Goal: Task Accomplishment & Management: Use online tool/utility

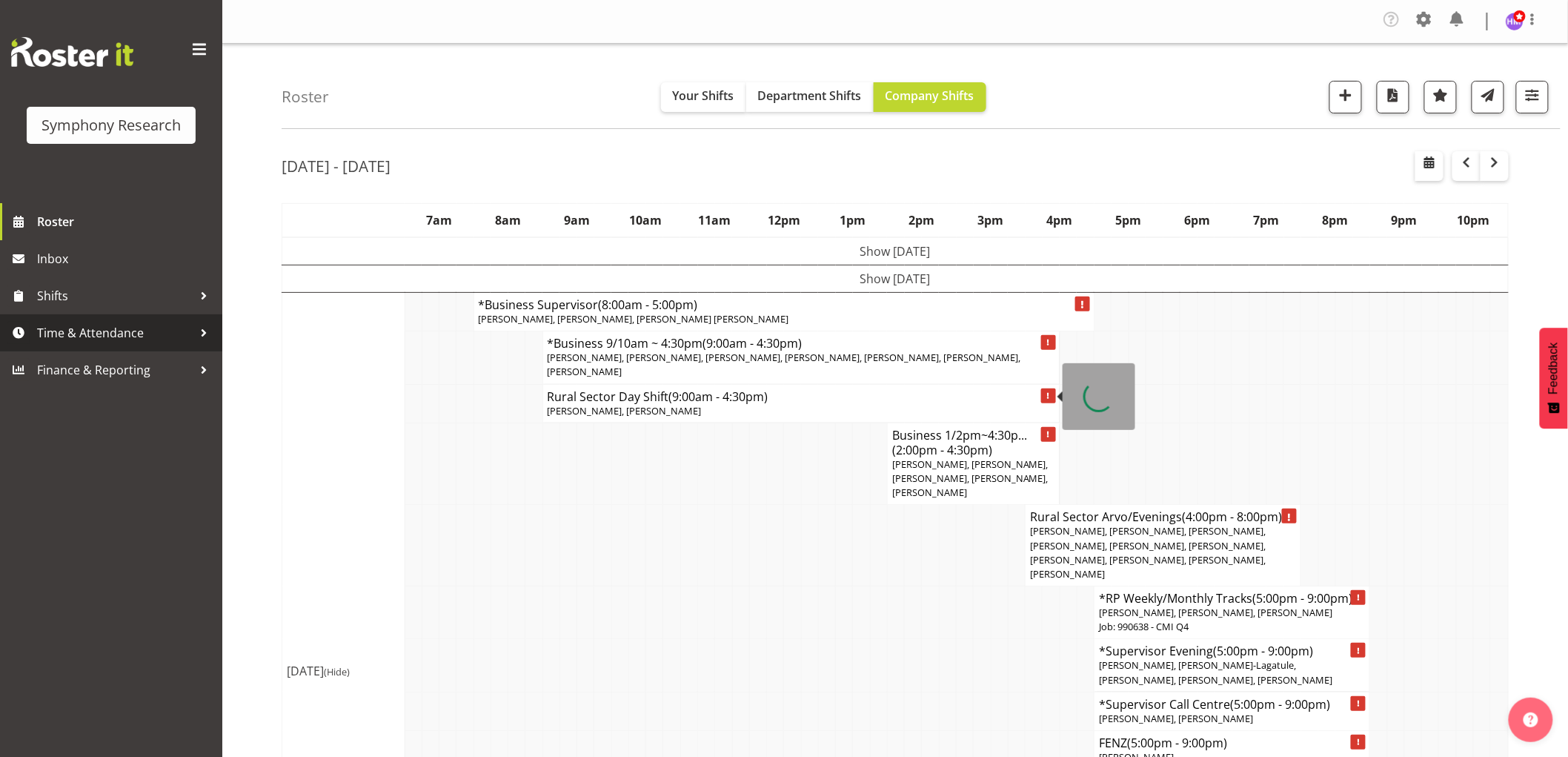
click at [101, 333] on span "Time & Attendance" at bounding box center [115, 332] width 156 height 22
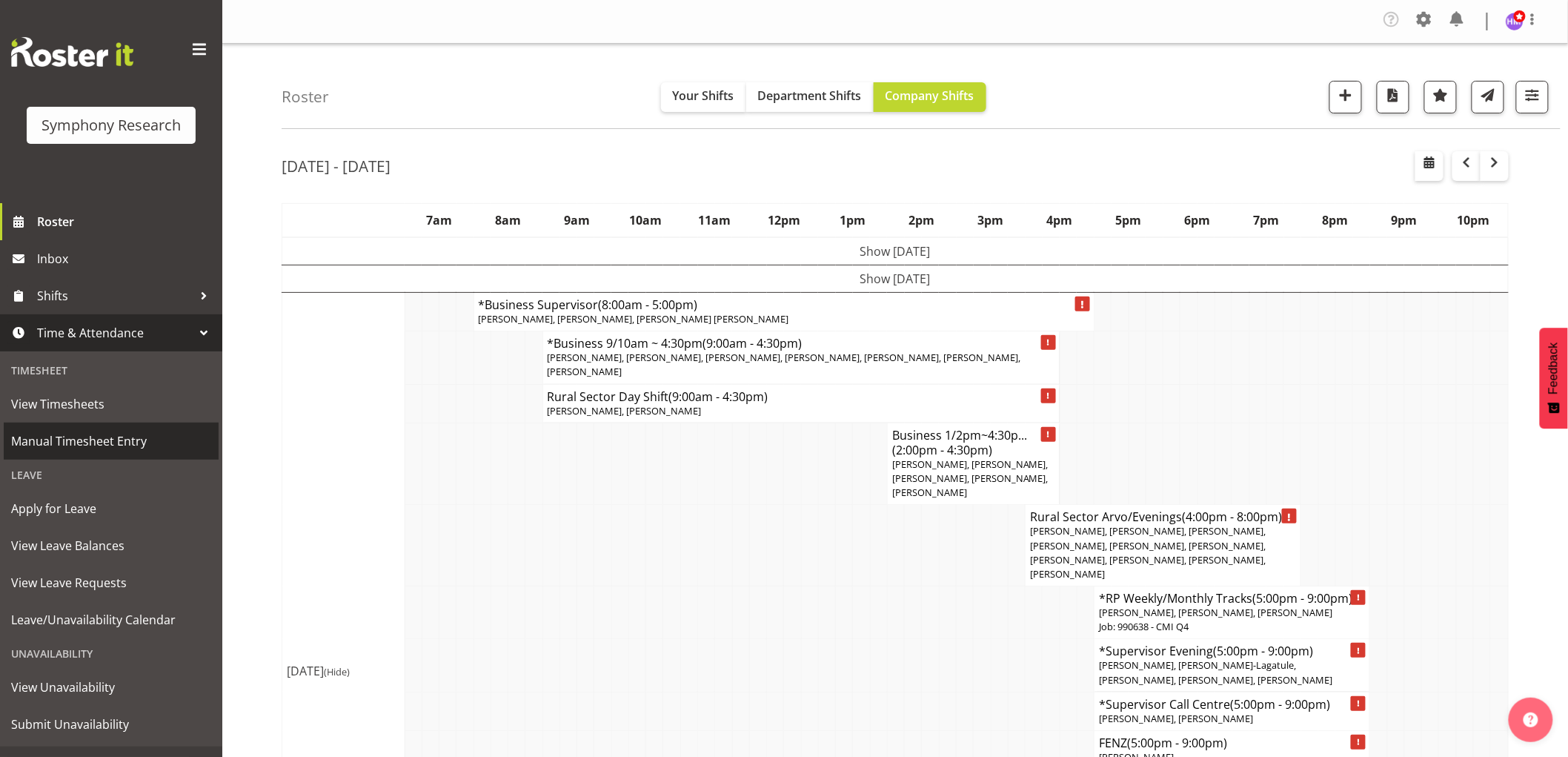
click at [132, 434] on span "Manual Timesheet Entry" at bounding box center [111, 441] width 200 height 22
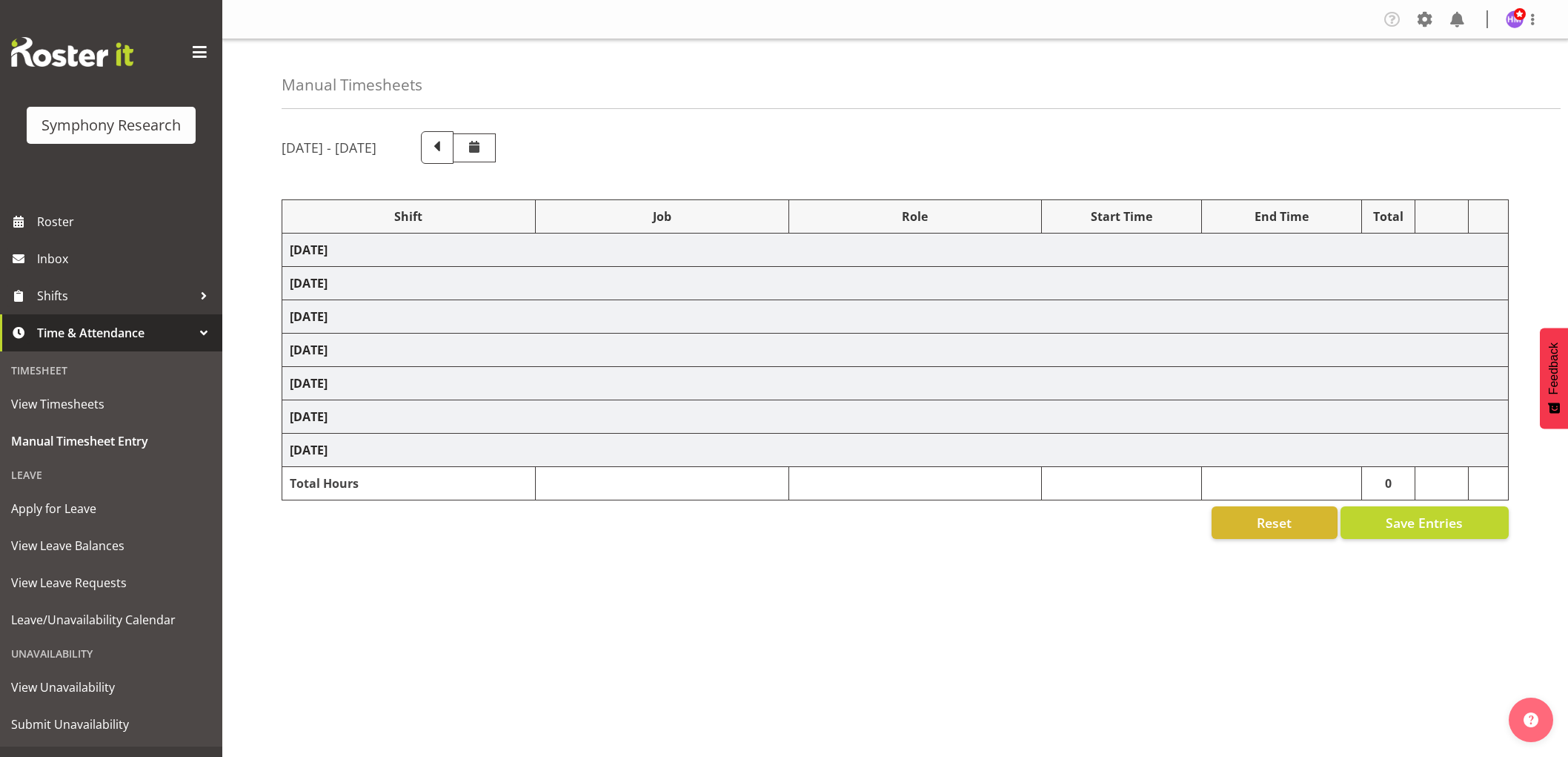
select select "1607"
select select "743"
select select "1607"
select select "10576"
select select "1607"
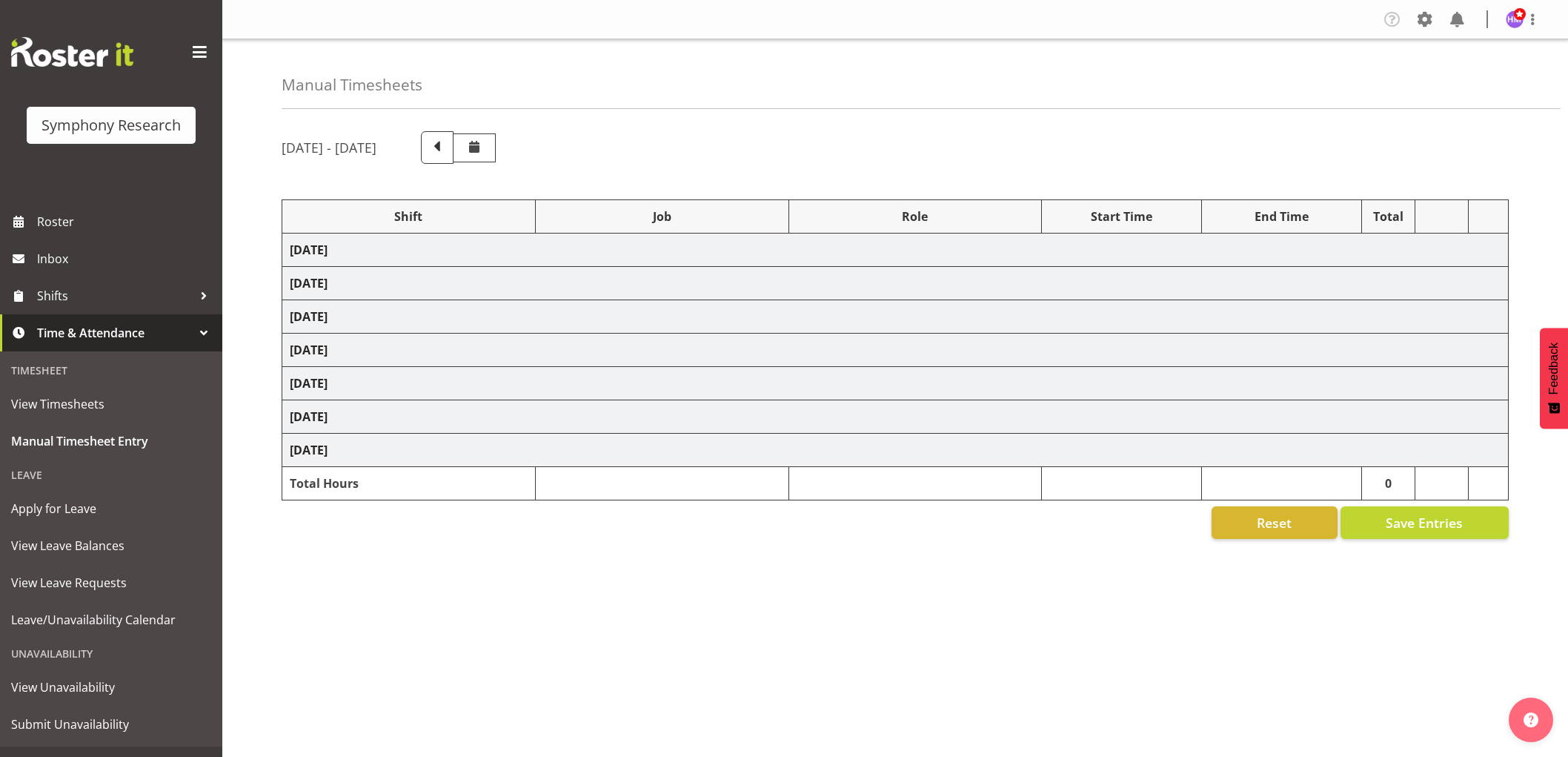
select select "10585"
select select "1607"
select select "10527"
select select "1607"
select select "10499"
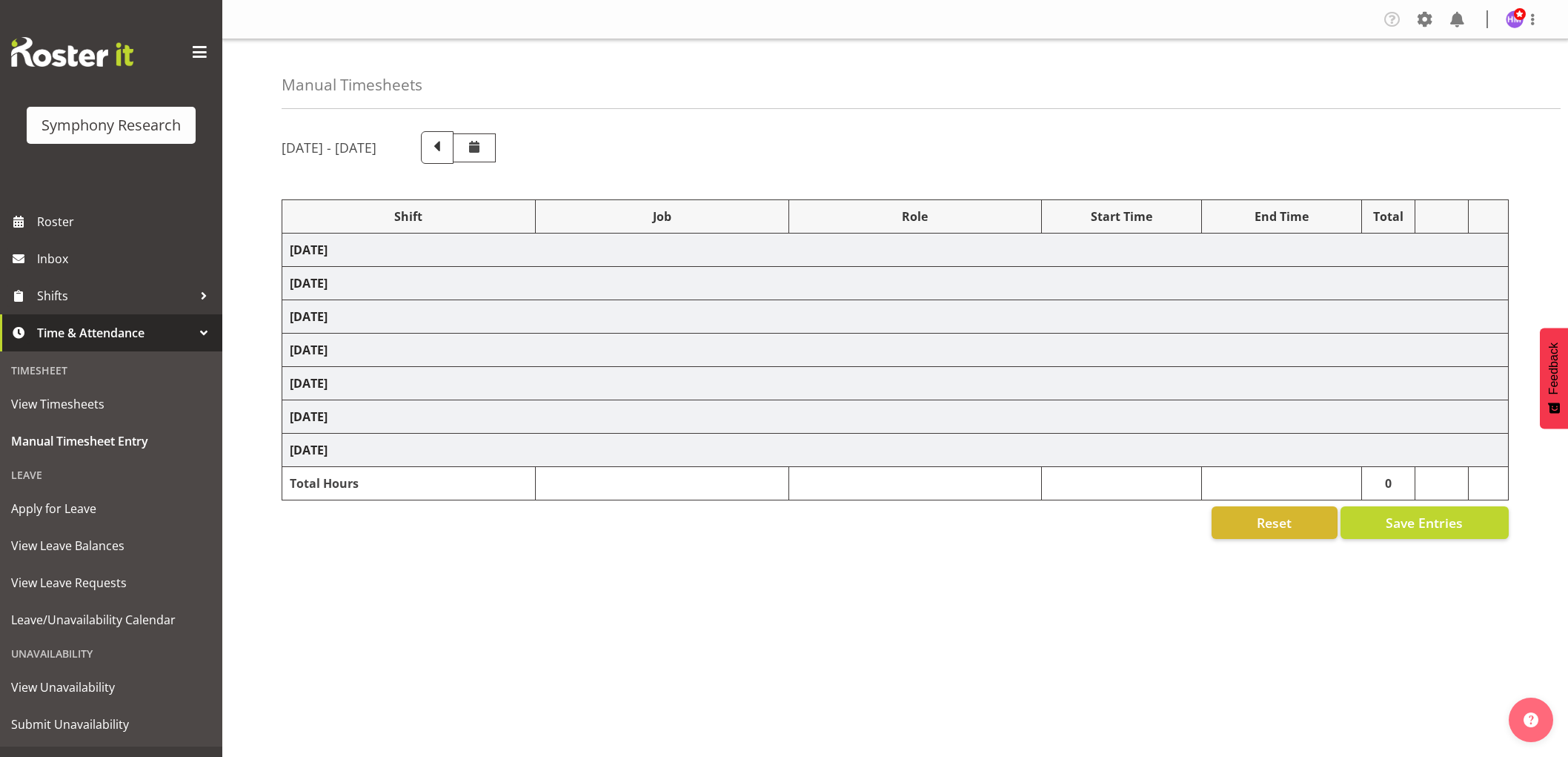
select select "1607"
select select "10587"
select select "1607"
select select "743"
select select "1607"
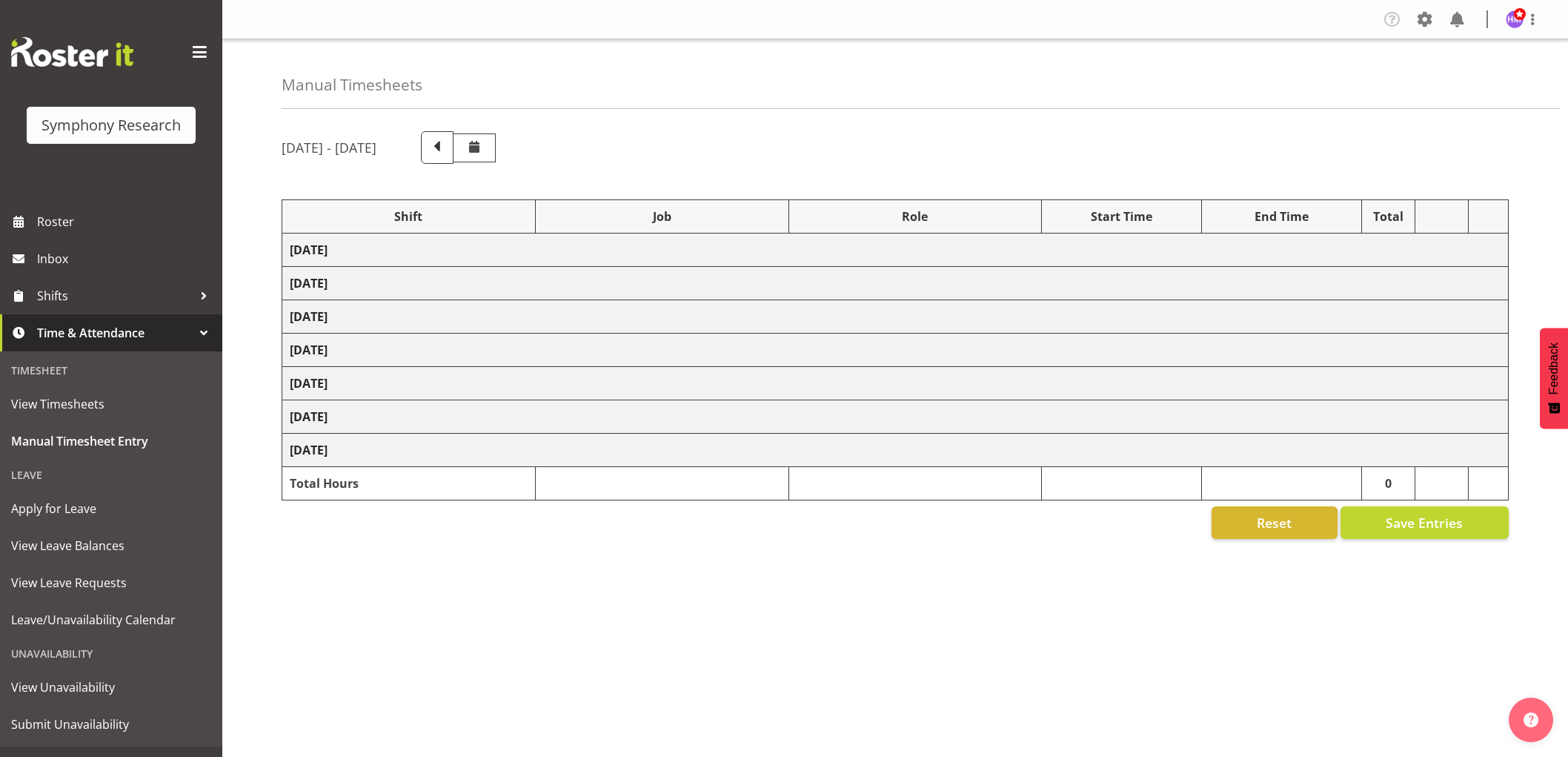
select select "10587"
select select "1607"
select select "10587"
select select "1607"
select select "743"
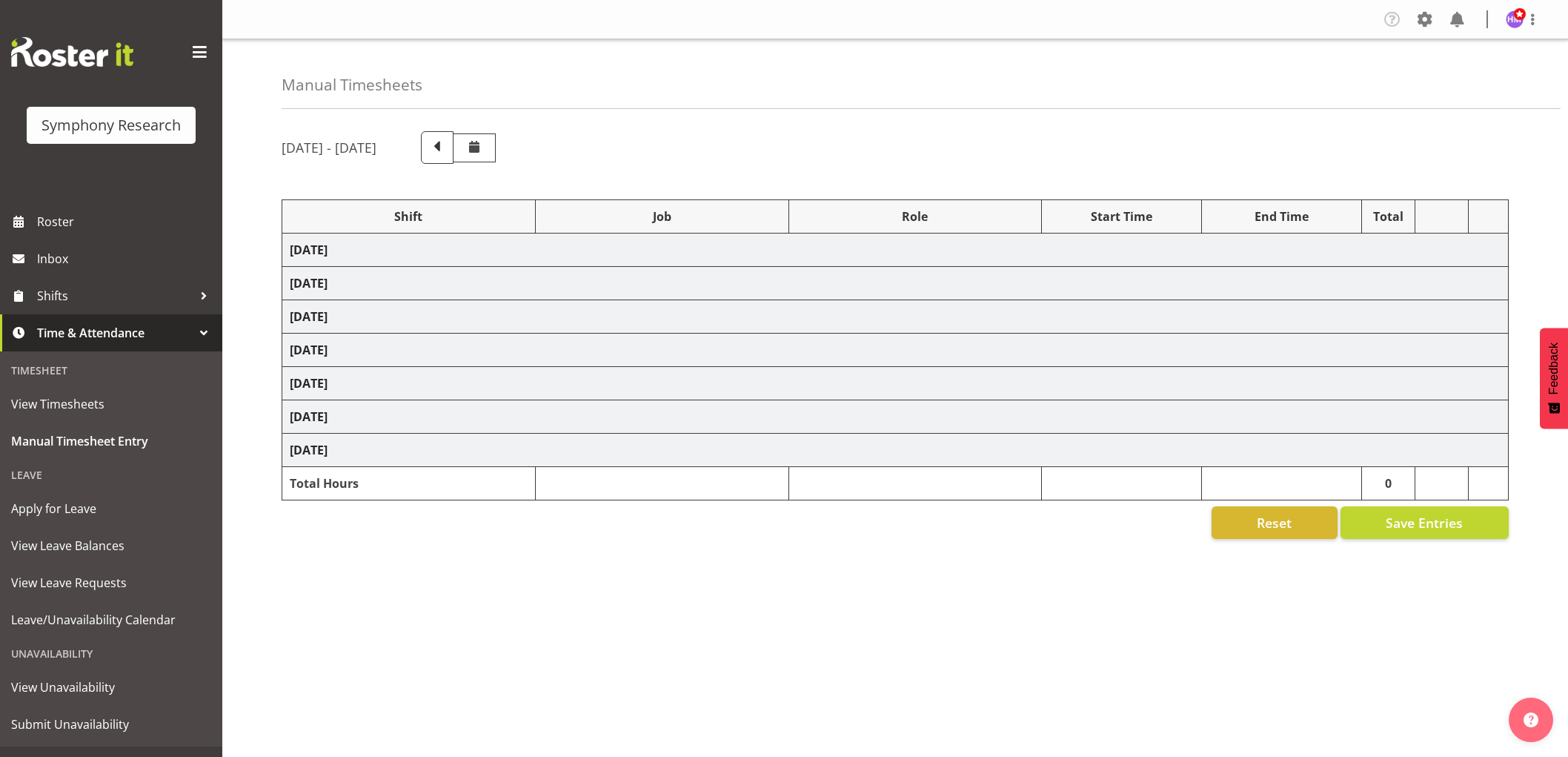
select select "1607"
select select "743"
select select "1607"
select select "10585"
select select "1607"
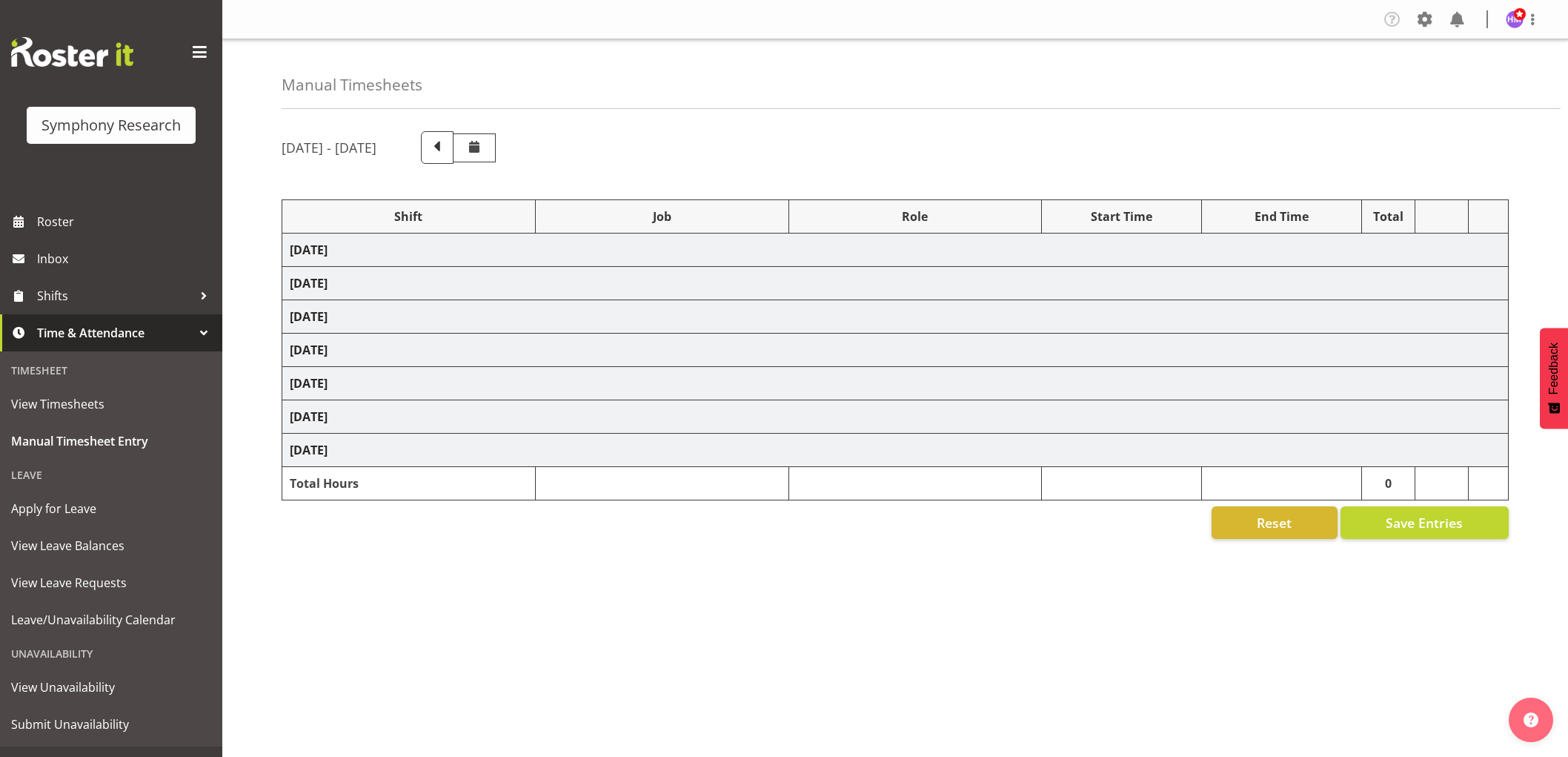
select select "9636"
select select "1607"
select select "10576"
select select "1607"
select select "10499"
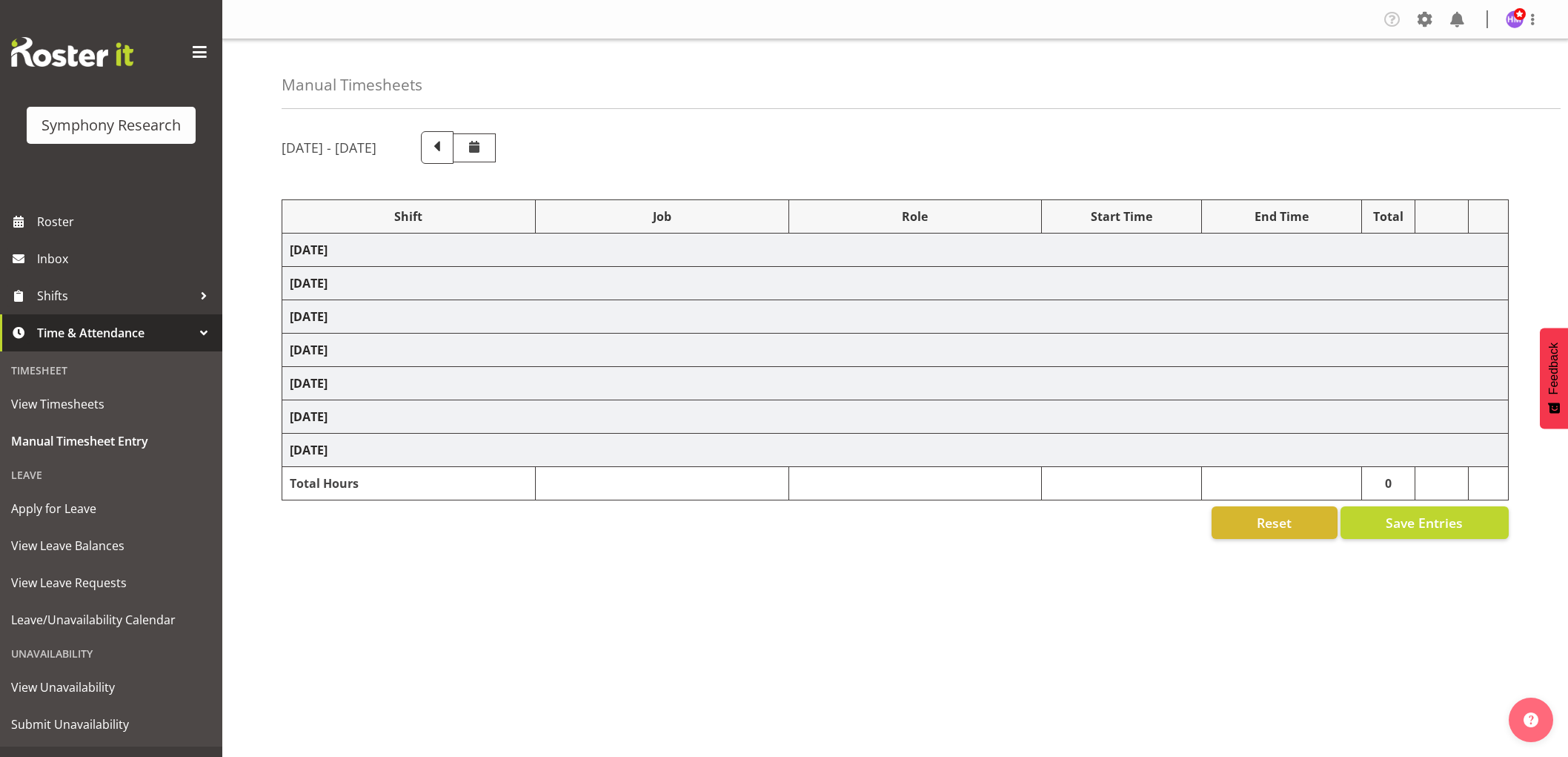
select select "1607"
select select "10527"
select select "1607"
select select "10587"
select select "1607"
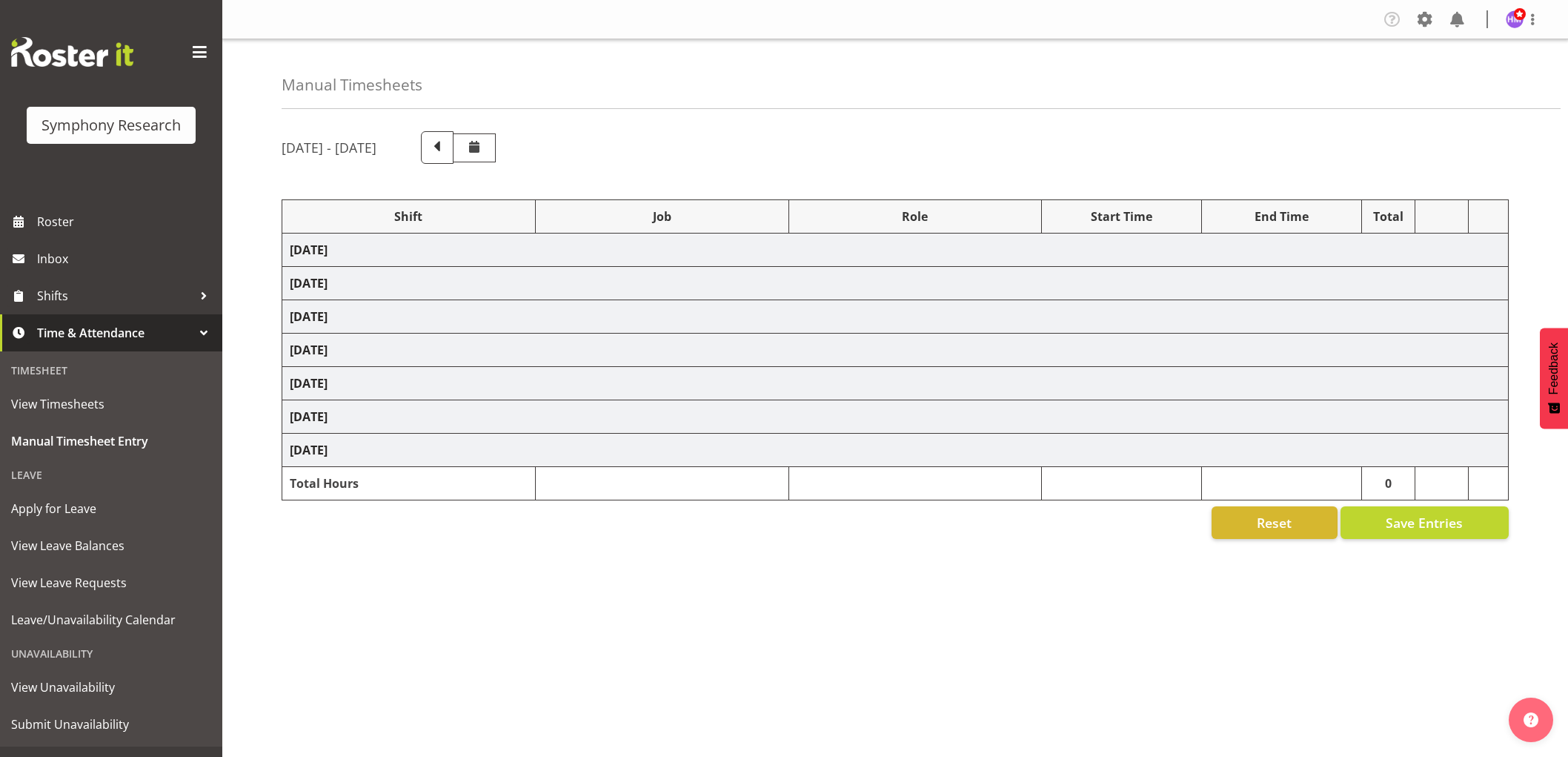
select select "10242"
select select "1607"
select select "10585"
select select "1607"
select select "10242"
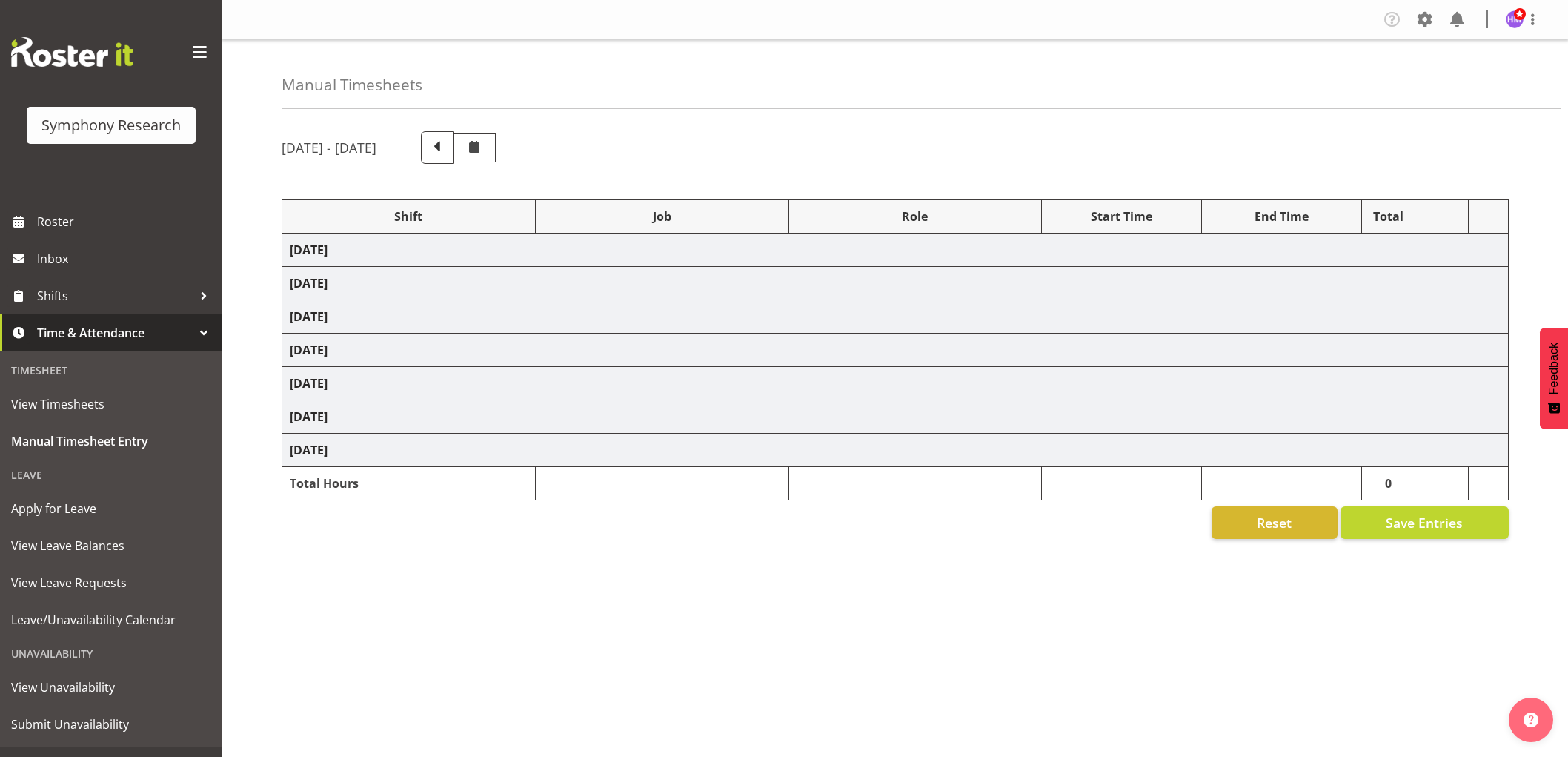
select select "1607"
select select "9426"
select select "1607"
select select "9636"
select select "1607"
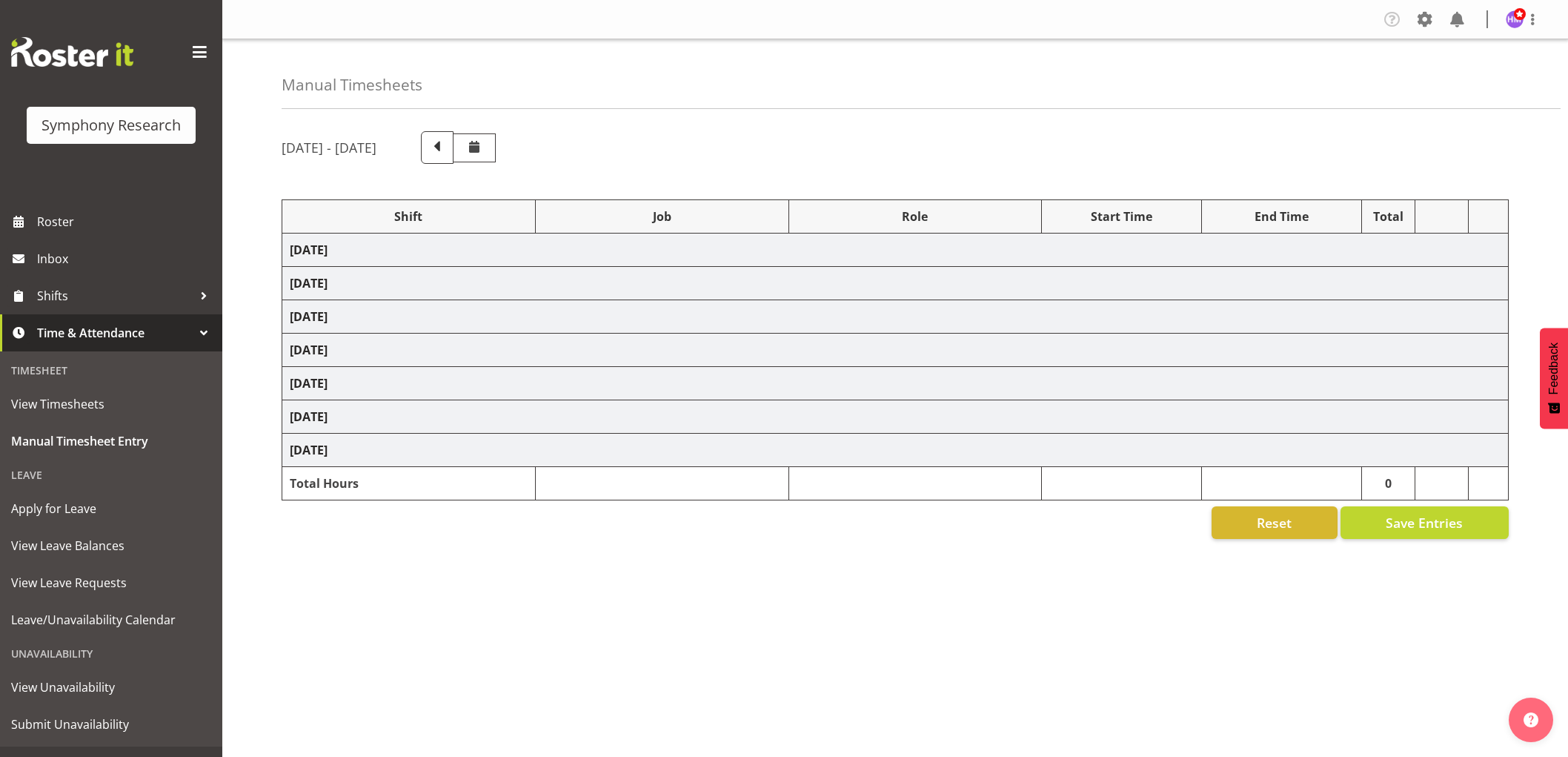
select select "10587"
select select "1607"
select select "743"
